Goal: Obtain resource: Download file/media

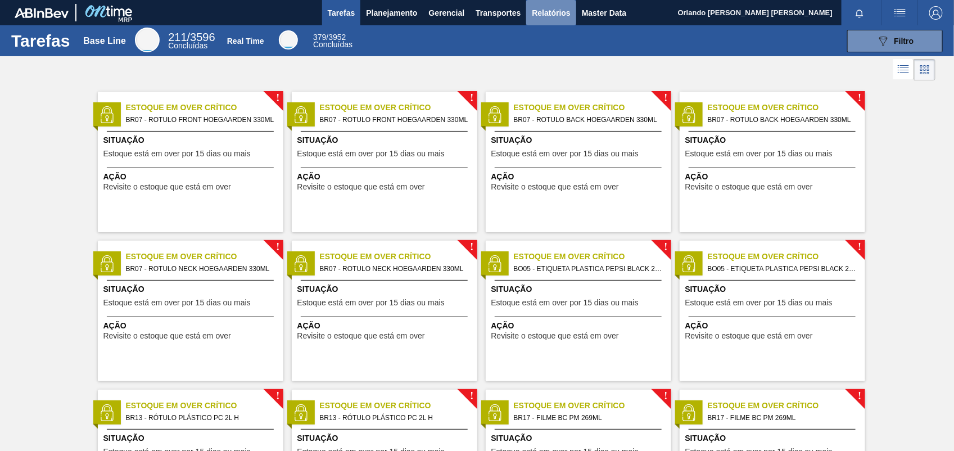
click at [530, 7] on button "Relatórios" at bounding box center [550, 12] width 49 height 25
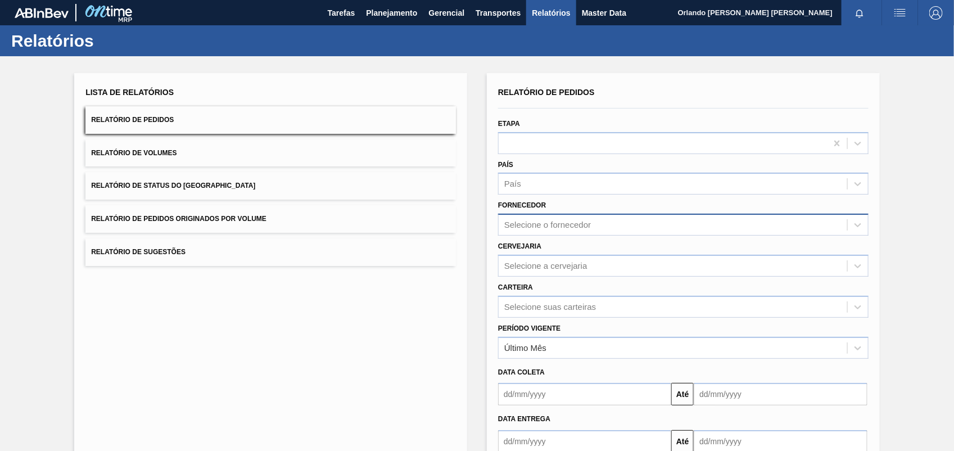
click at [610, 223] on div "Selecione o fornecedor" at bounding box center [672, 225] width 348 height 16
paste input "320622"
type input "320622"
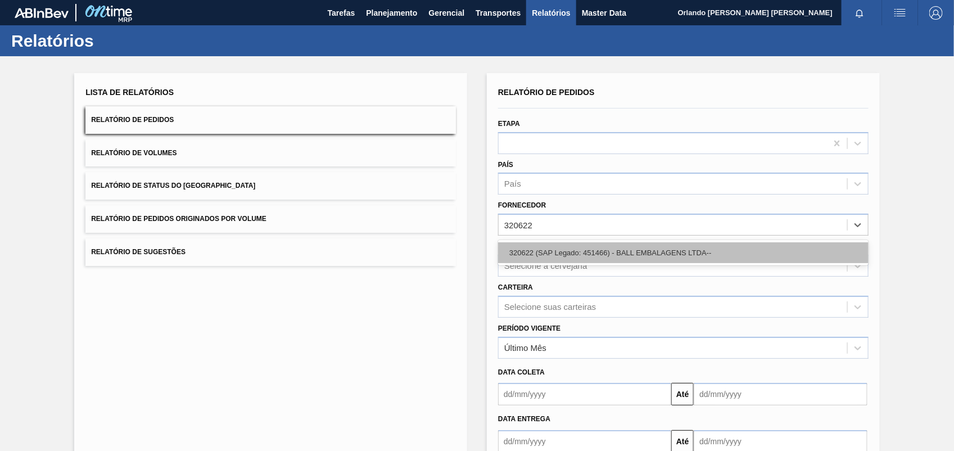
click at [580, 256] on div "320622 (SAP Legado: 451466) - BALL EMBALAGENS LTDA--" at bounding box center [683, 252] width 370 height 21
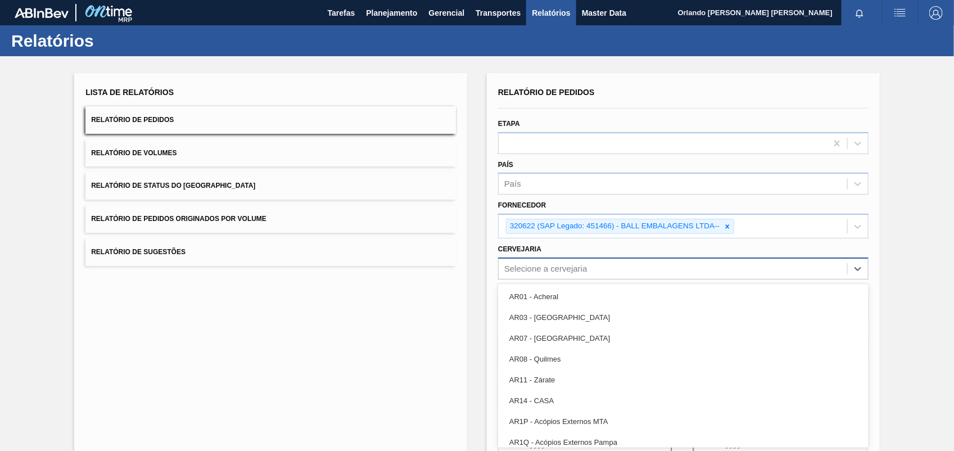
click at [573, 261] on div "Selecione a cervejaria" at bounding box center [672, 268] width 348 height 16
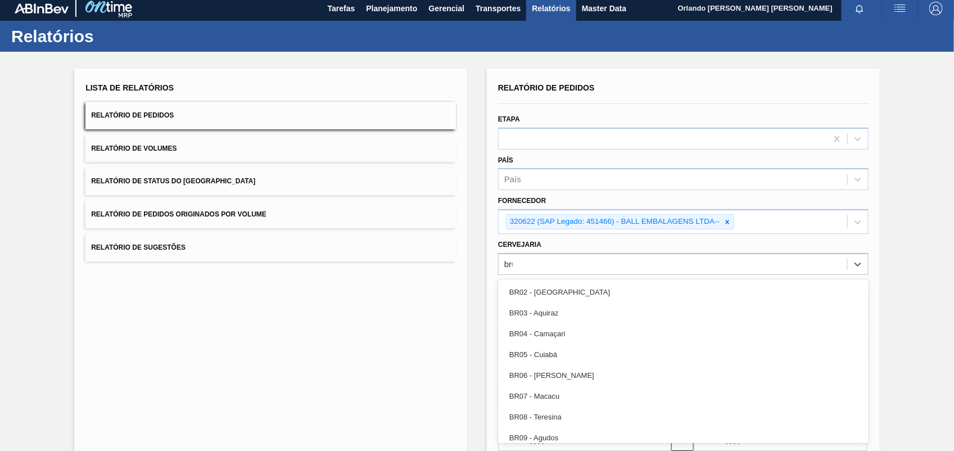
type input "br02"
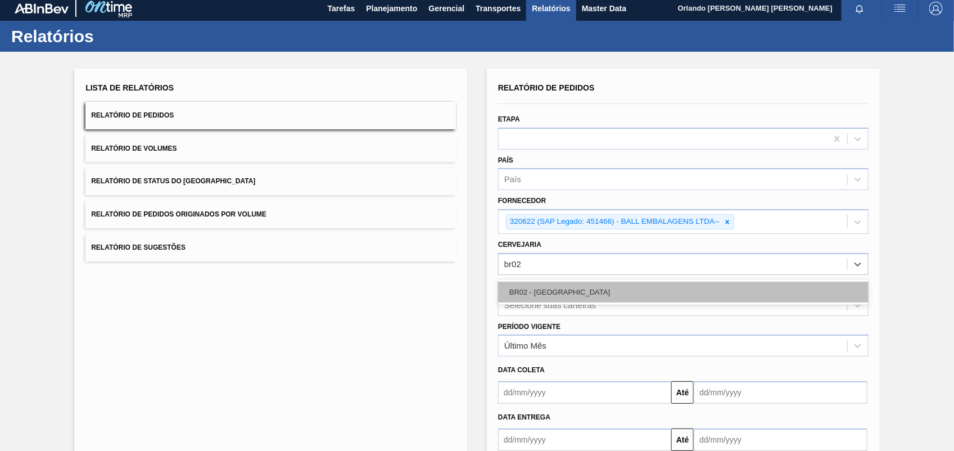
click at [550, 294] on div "BR02 - [GEOGRAPHIC_DATA]" at bounding box center [683, 292] width 370 height 21
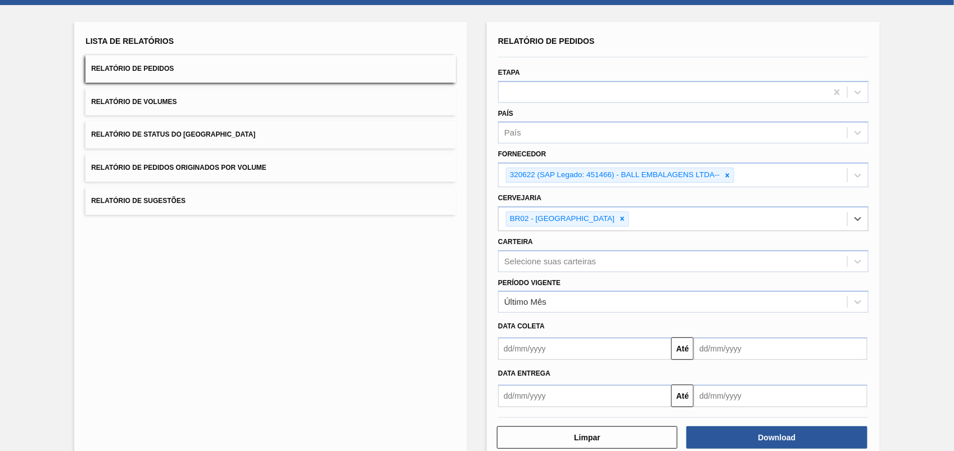
scroll to position [74, 0]
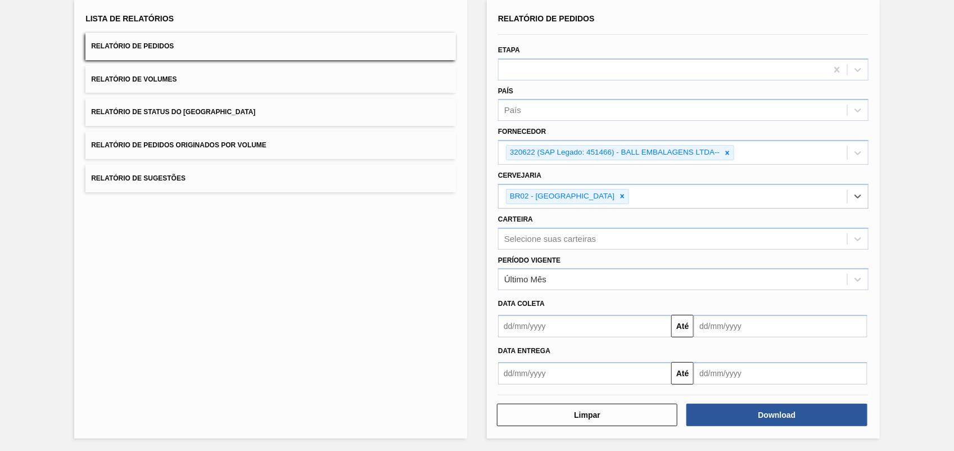
click at [759, 400] on div "Limpar Download" at bounding box center [682, 414] width 379 height 28
click at [754, 405] on button "Download" at bounding box center [776, 414] width 180 height 22
